Goal: Task Accomplishment & Management: Use online tool/utility

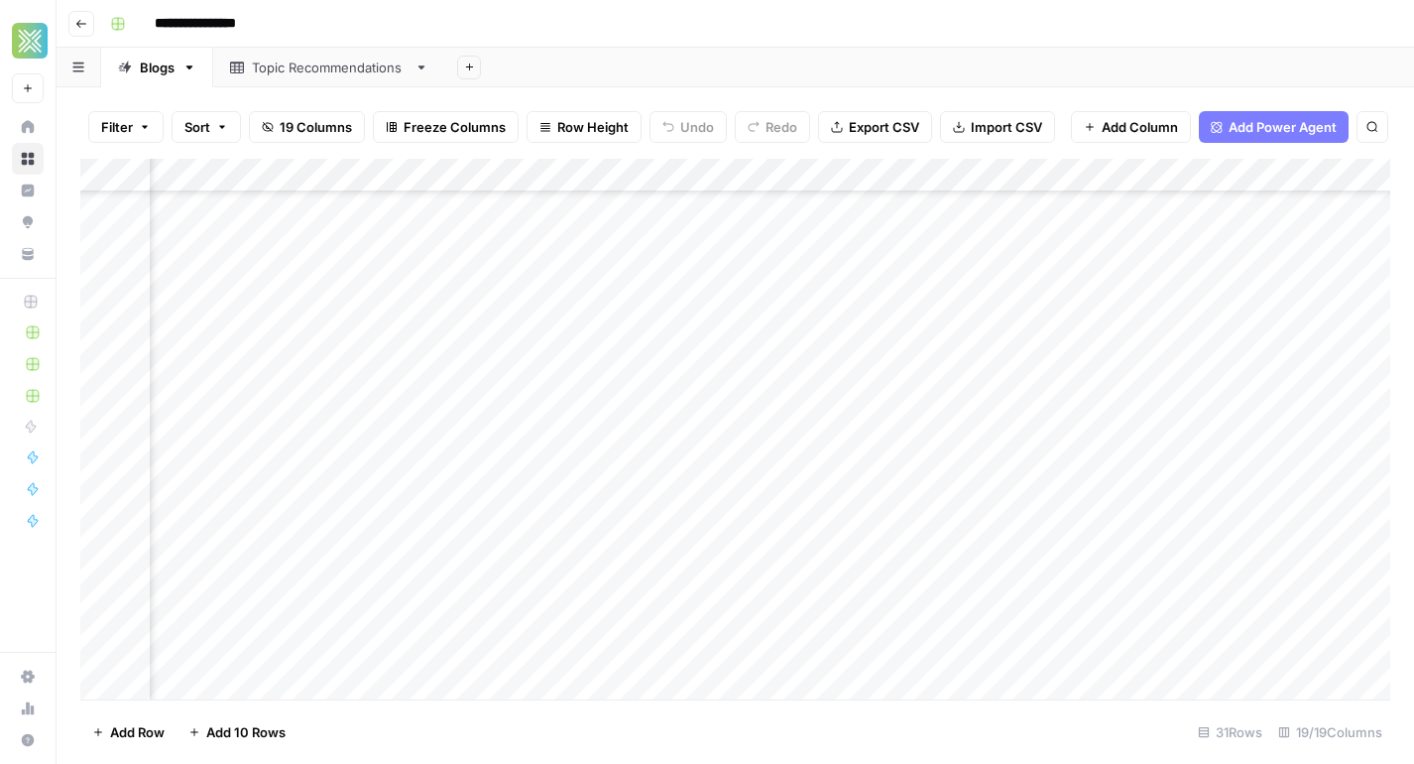
scroll to position [216, 2438]
click at [841, 464] on div "Add Column" at bounding box center [735, 429] width 1310 height 541
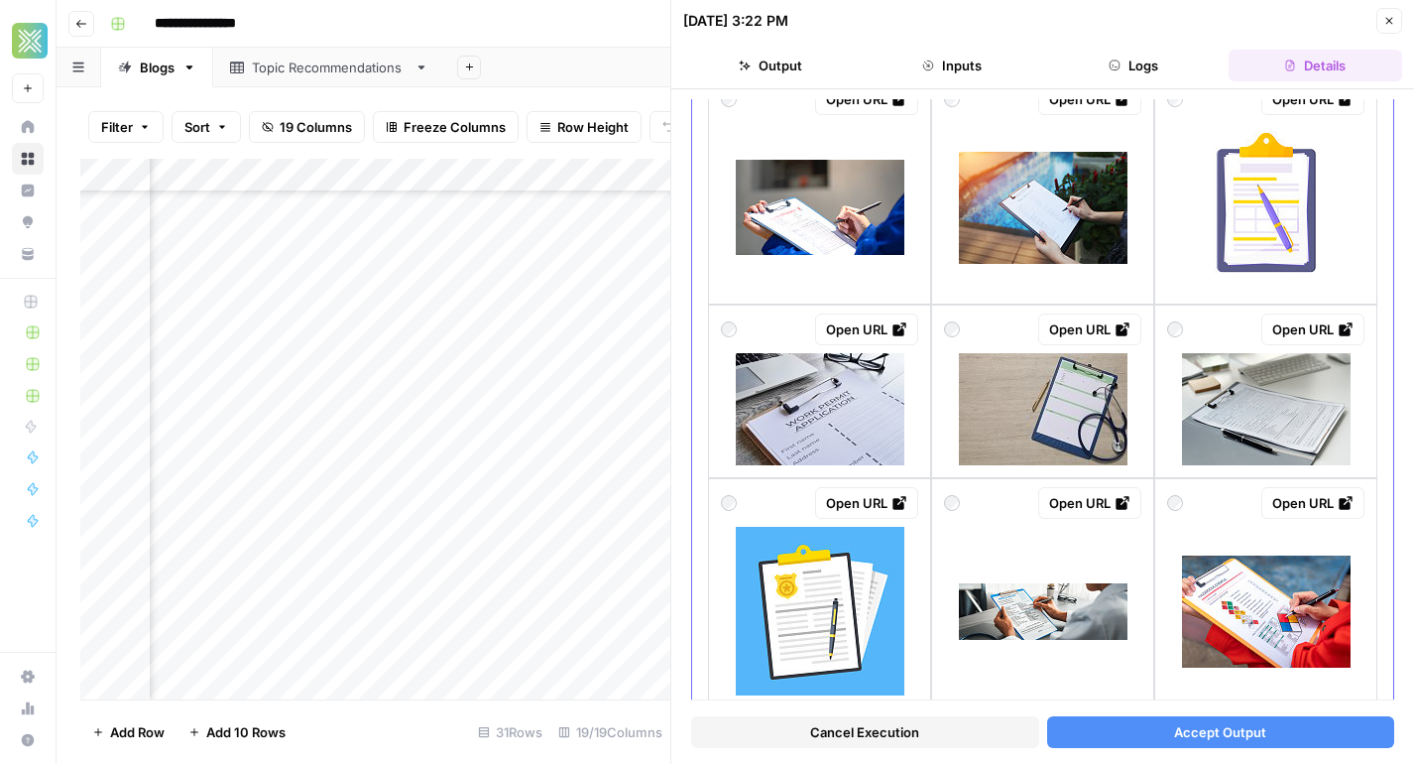
scroll to position [745, 0]
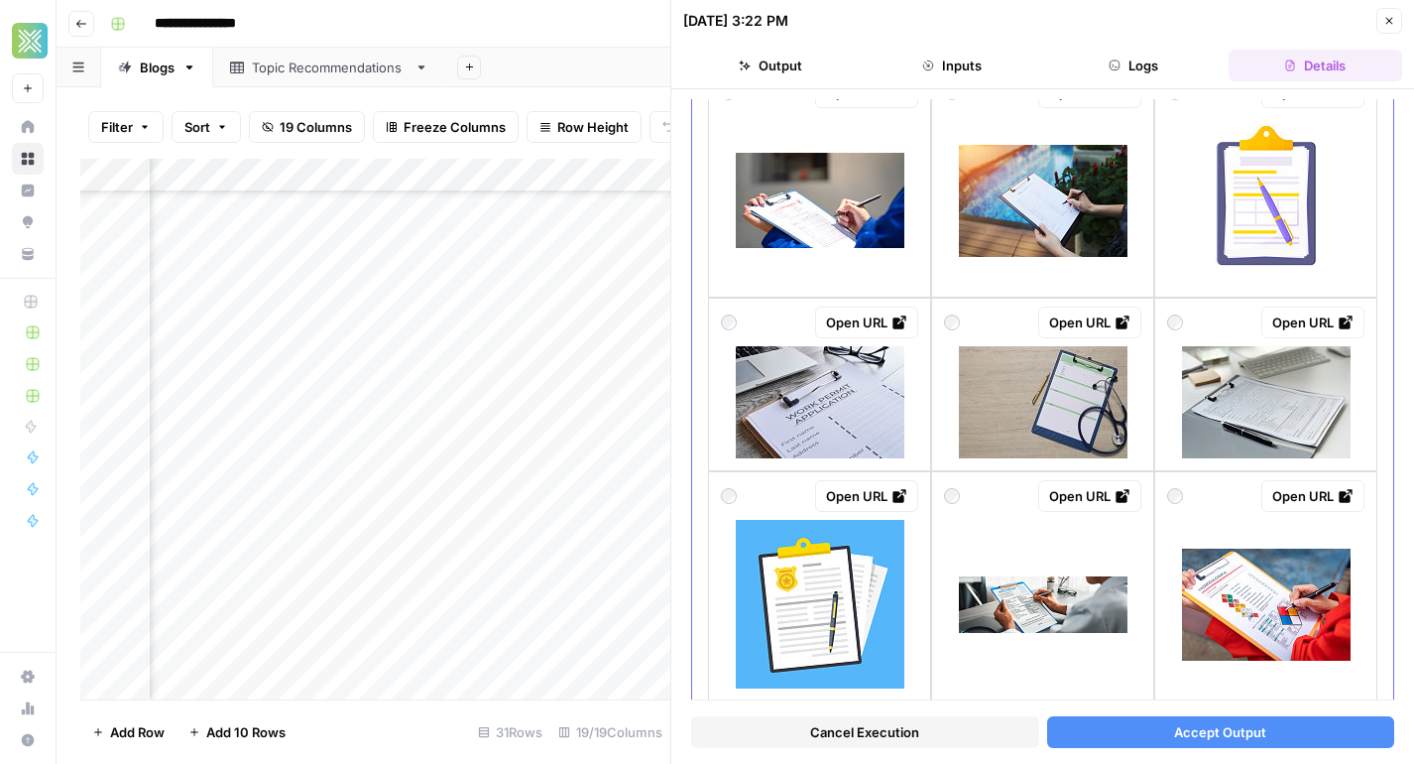
click at [987, 126] on div at bounding box center [1042, 200] width 197 height 169
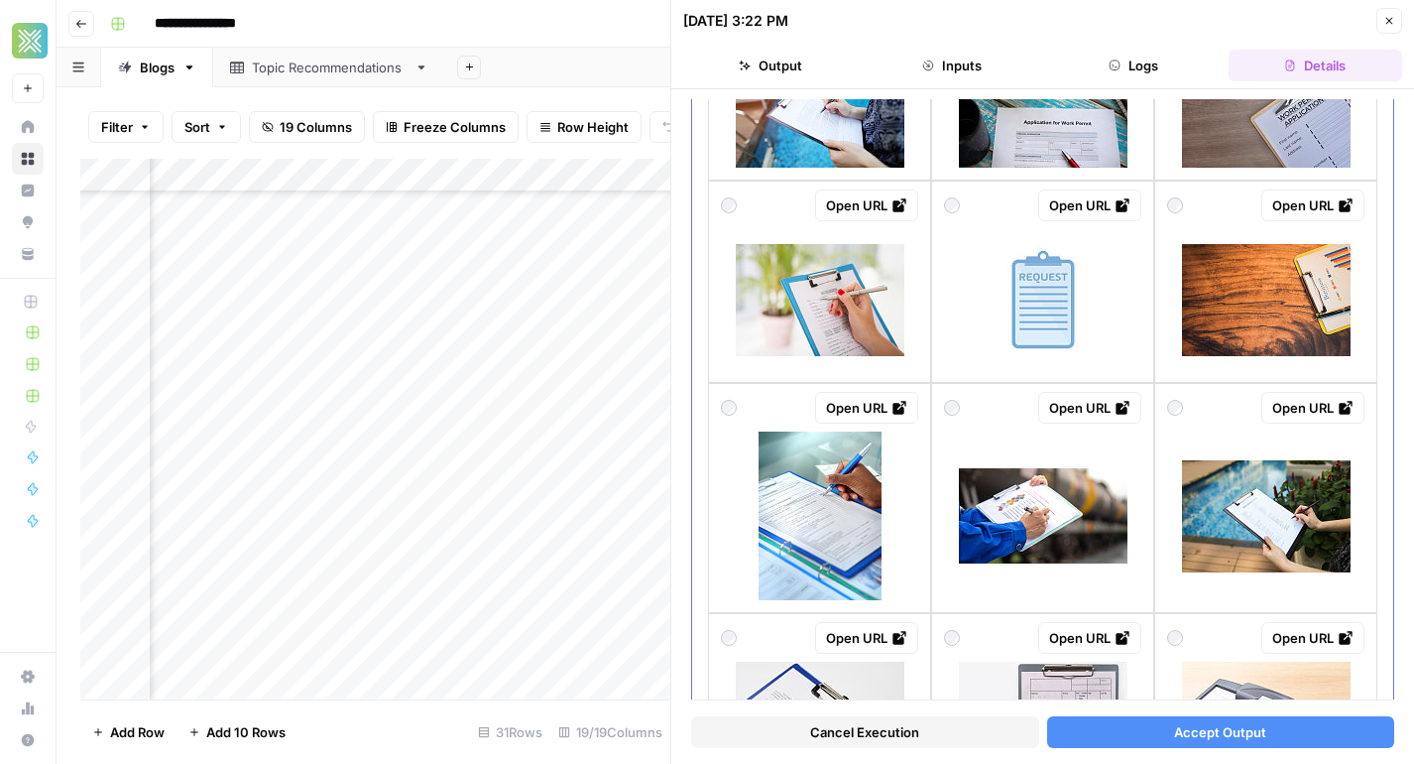
scroll to position [1585, 0]
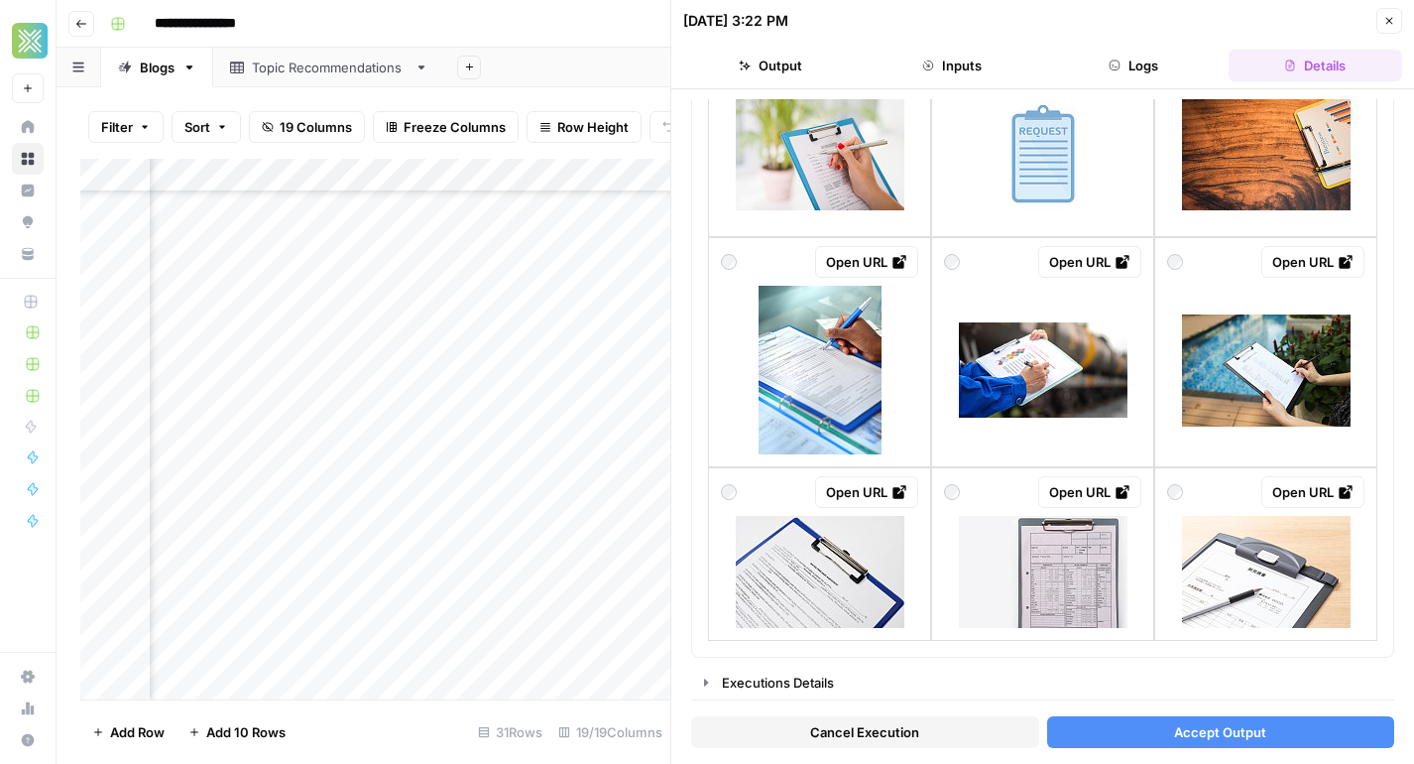
click at [1121, 734] on button "Accept Output" at bounding box center [1221, 732] width 348 height 32
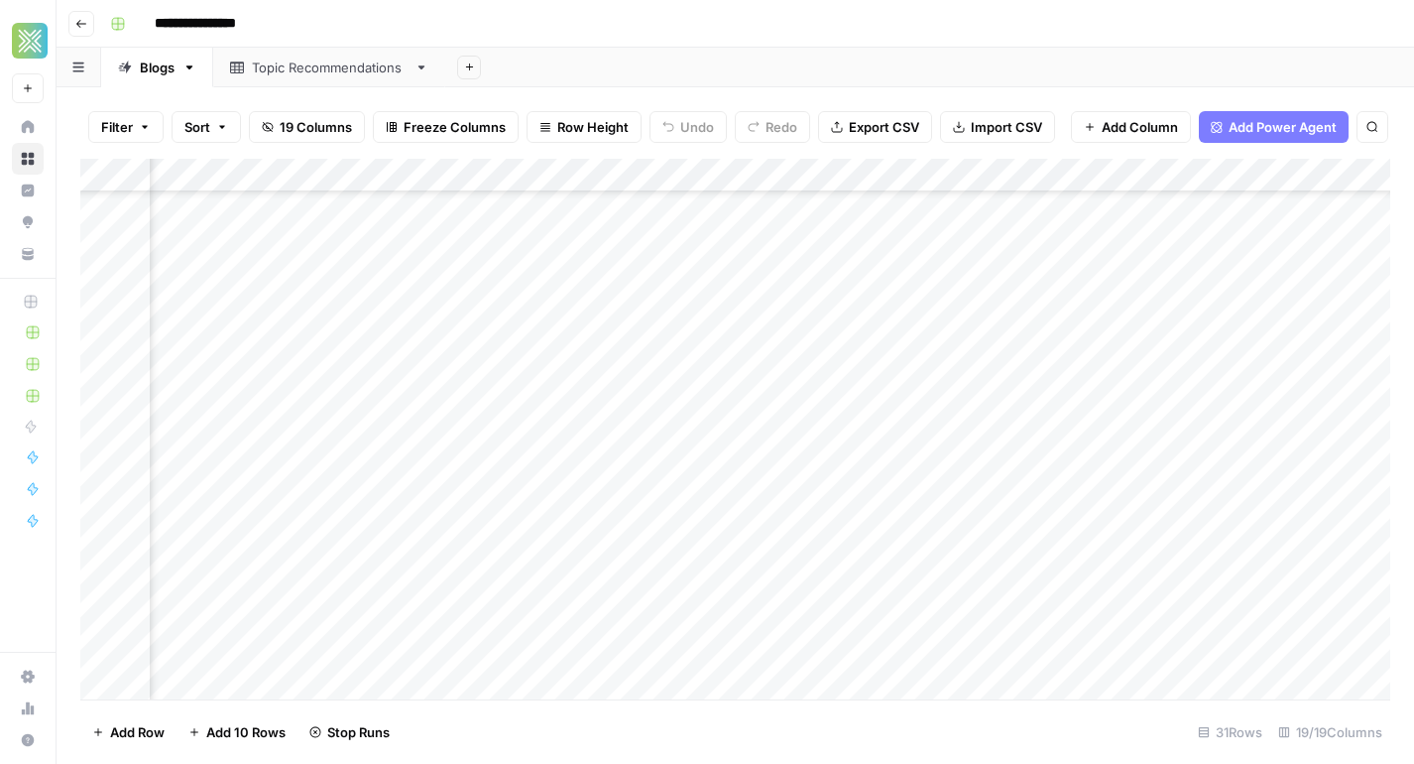
click at [620, 461] on div "Add Column" at bounding box center [735, 429] width 1310 height 541
click at [439, 463] on div "Add Column" at bounding box center [735, 429] width 1310 height 541
click at [596, 565] on div "Add Column" at bounding box center [735, 429] width 1310 height 541
click at [574, 472] on div "Add Column" at bounding box center [735, 429] width 1310 height 541
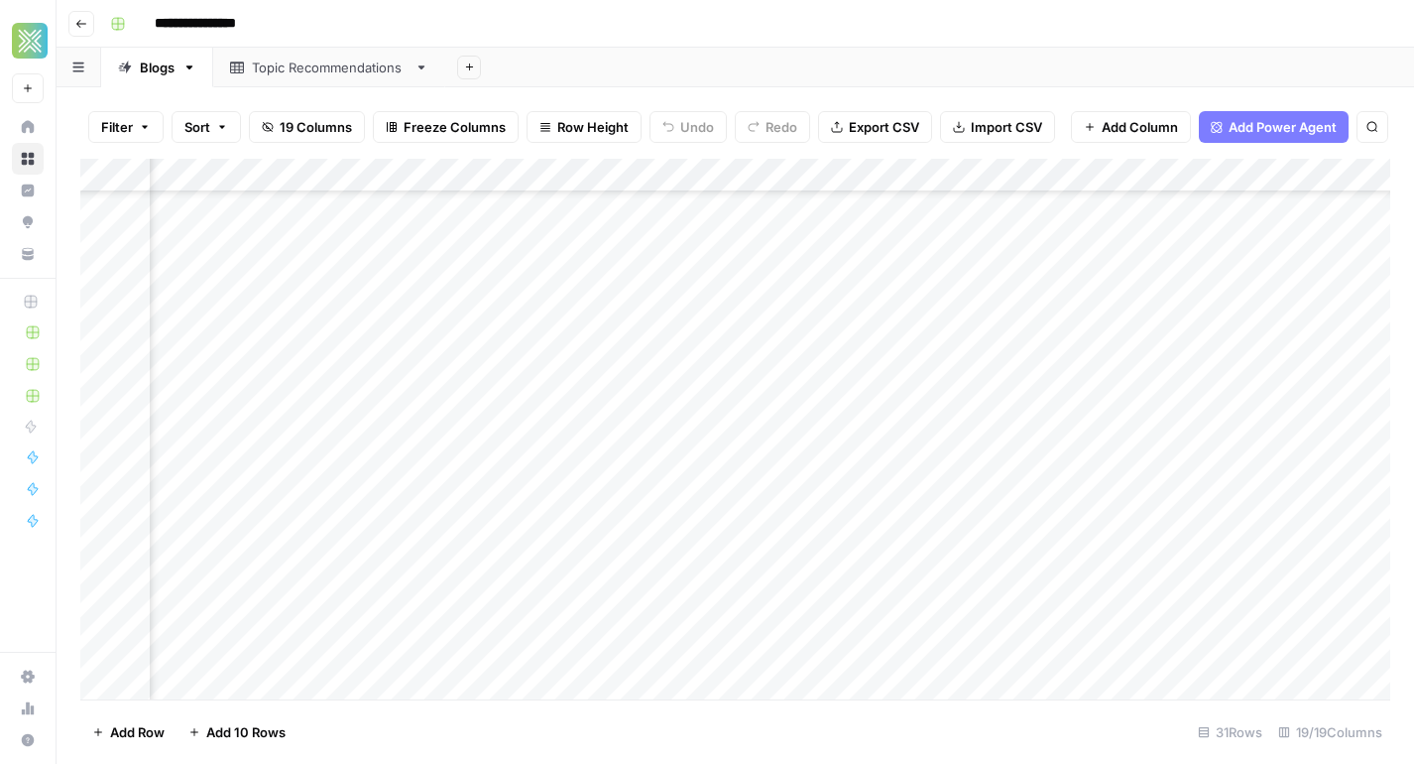
click at [574, 472] on div "Add Column" at bounding box center [735, 429] width 1310 height 541
click at [409, 480] on div "Add Column" at bounding box center [735, 429] width 1310 height 541
click at [1077, 464] on div "Add Column" at bounding box center [735, 429] width 1310 height 541
click at [1077, 464] on textarea "**********" at bounding box center [1190, 465] width 317 height 28
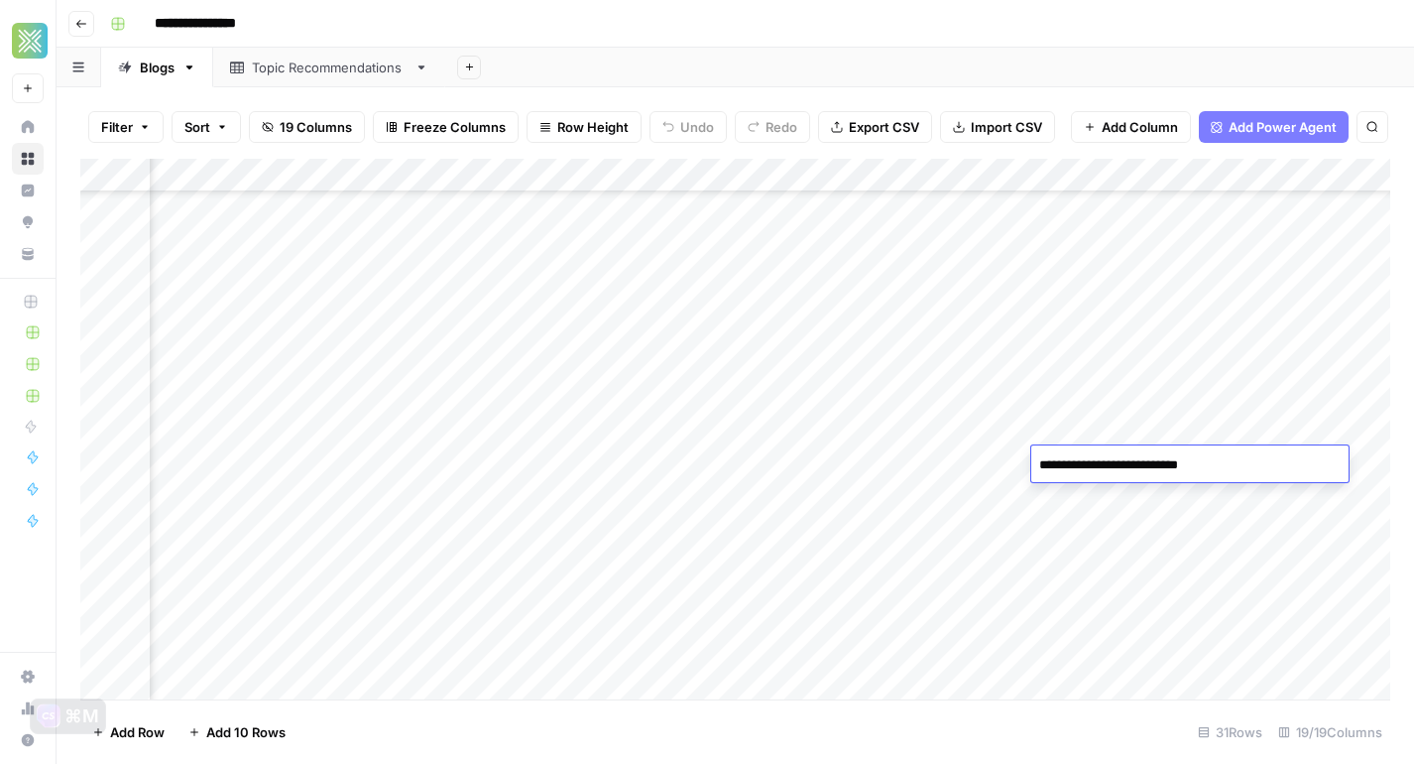
click at [934, 471] on div "Add Column" at bounding box center [735, 429] width 1310 height 541
click at [1254, 458] on div "Add Column" at bounding box center [735, 429] width 1310 height 541
click at [1037, 468] on div "Add Column" at bounding box center [735, 429] width 1310 height 541
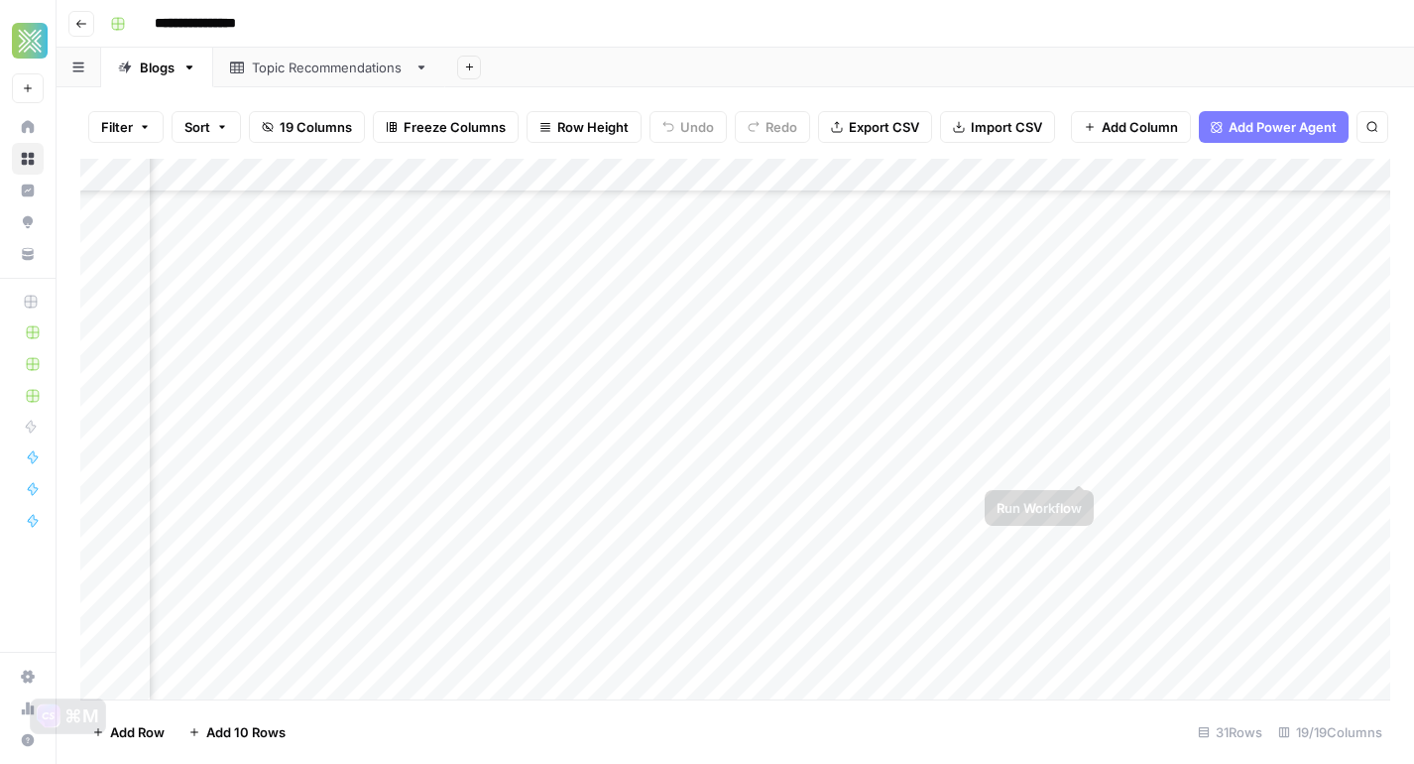
click at [1180, 462] on div "Add Column" at bounding box center [735, 429] width 1310 height 541
click at [1264, 461] on div "Add Column" at bounding box center [735, 429] width 1310 height 541
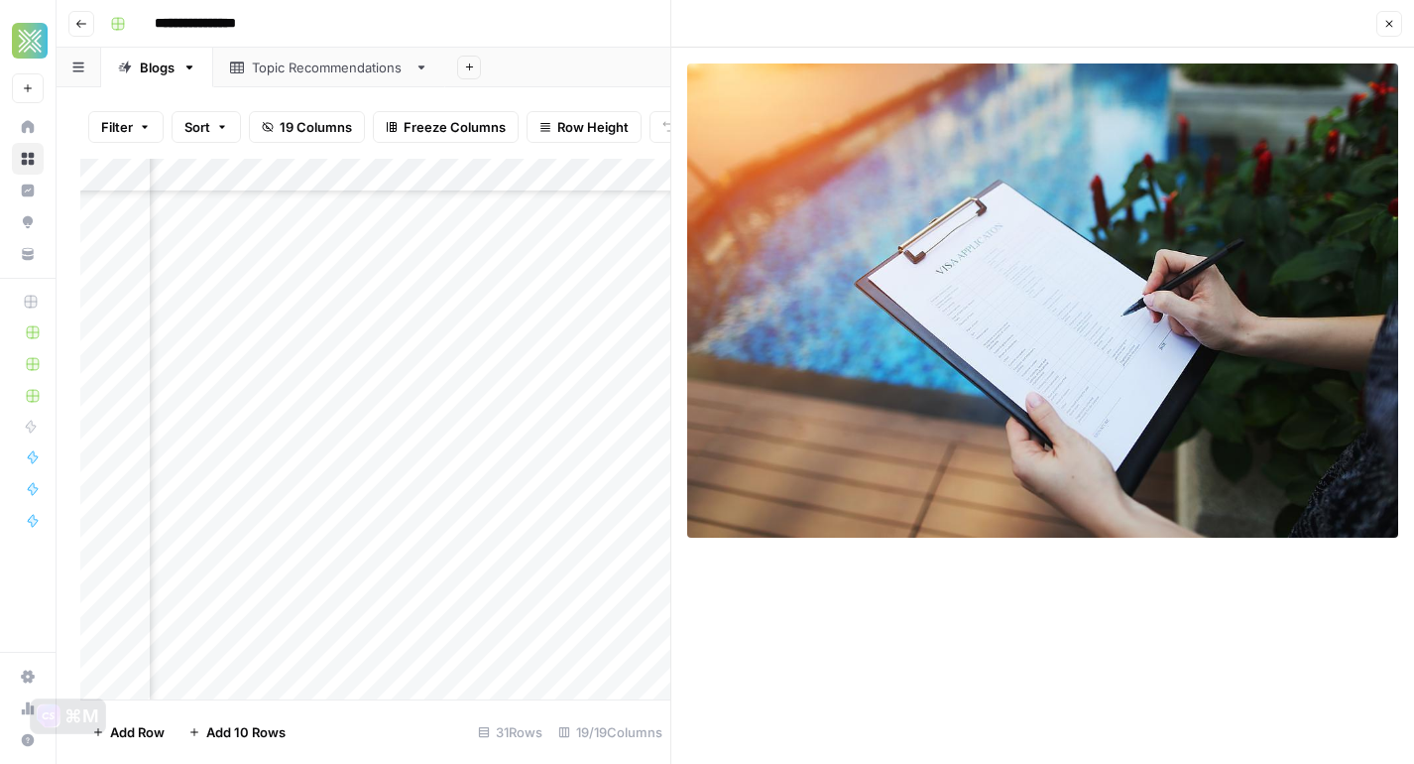
click at [1389, 28] on icon "button" at bounding box center [1390, 24] width 12 height 12
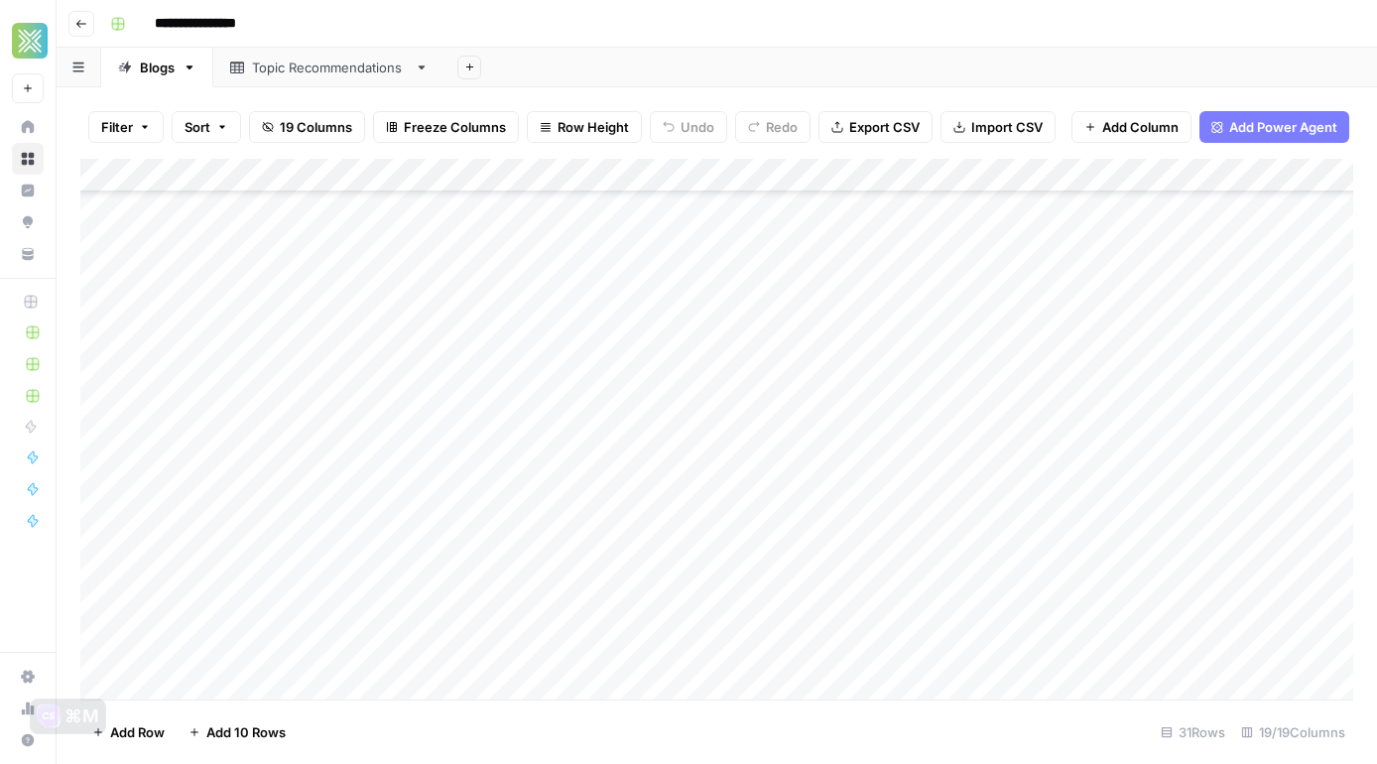
scroll to position [570, 0]
click at [656, 586] on div "Add Column" at bounding box center [716, 429] width 1273 height 541
click at [888, 578] on div "Add Column" at bounding box center [716, 429] width 1273 height 541
